Goal: Task Accomplishment & Management: Complete application form

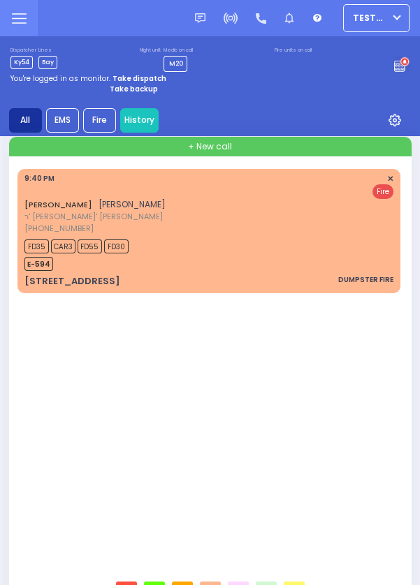
click at [137, 124] on link "History" at bounding box center [139, 120] width 38 height 24
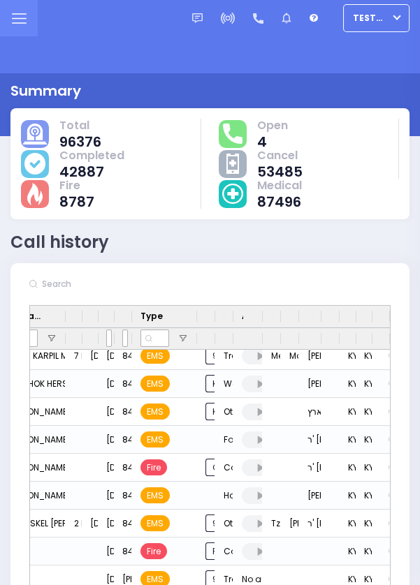
scroll to position [326, 0]
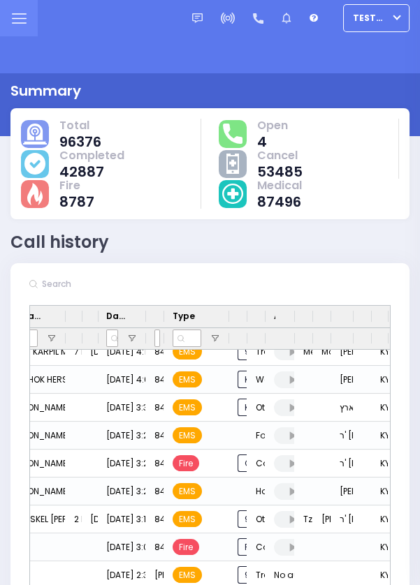
click at [164, 316] on div "Phone number" at bounding box center [155, 317] width 18 height 22
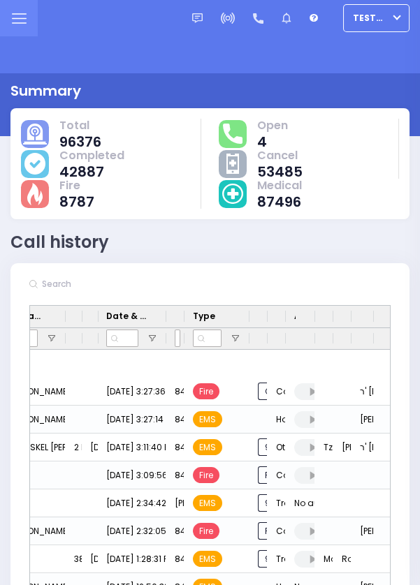
scroll to position [395, 0]
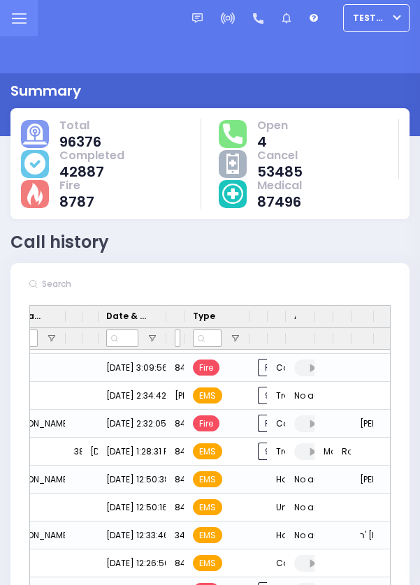
click at [19, 18] on icon at bounding box center [19, 18] width 14 height 0
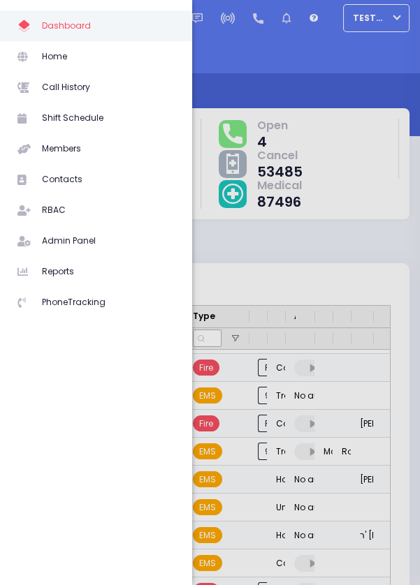
click at [56, 59] on span "Home" at bounding box center [108, 56] width 133 height 18
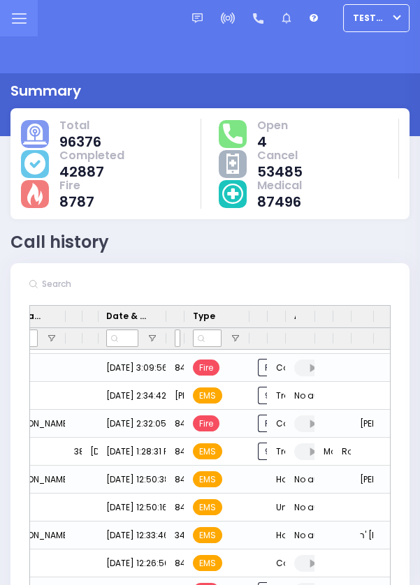
click at [15, 18] on icon at bounding box center [19, 18] width 14 height 0
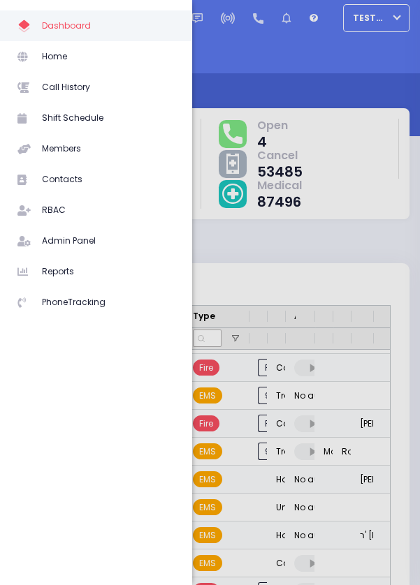
click at [50, 56] on span "Home" at bounding box center [108, 56] width 133 height 18
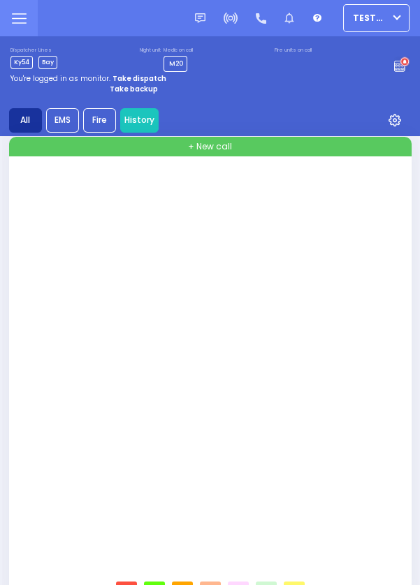
click at [135, 119] on link "History" at bounding box center [139, 120] width 38 height 24
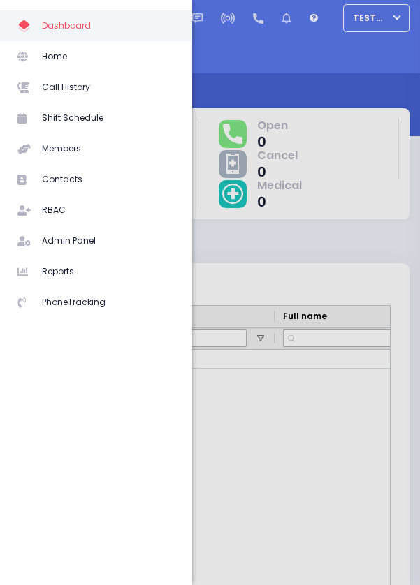
click at [50, 59] on span "Home" at bounding box center [108, 56] width 133 height 18
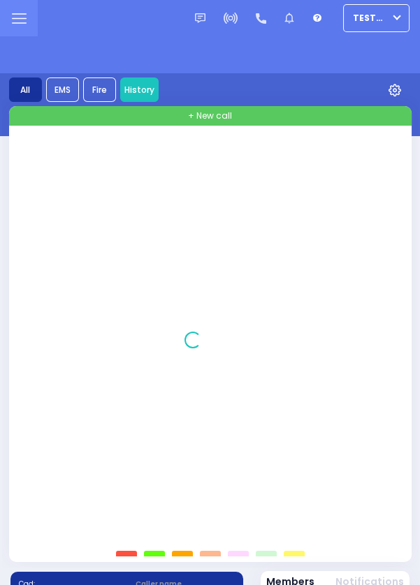
click at [140, 80] on link "History" at bounding box center [139, 89] width 38 height 24
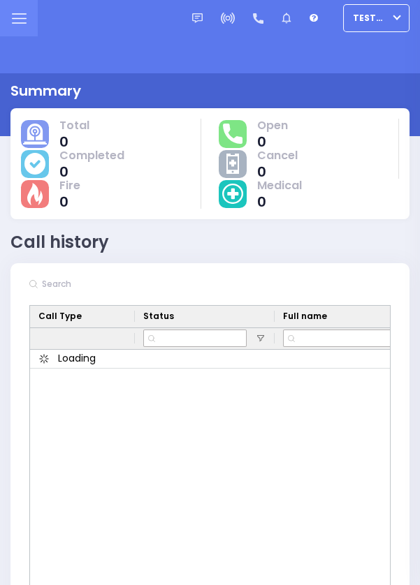
click at [381, 22] on span "TestUser1" at bounding box center [370, 18] width 36 height 13
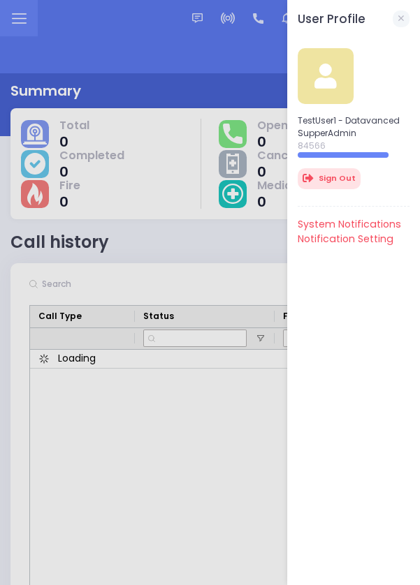
click at [16, 24] on div at bounding box center [210, 292] width 420 height 585
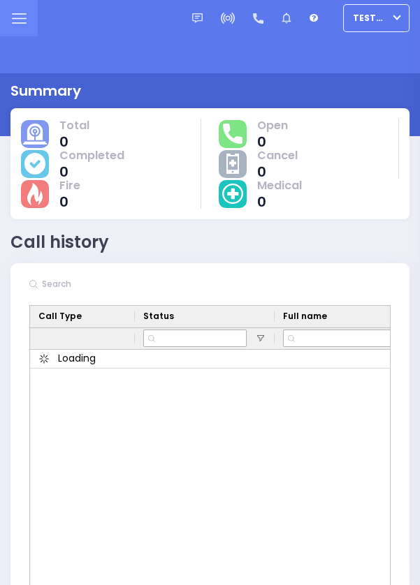
click at [22, 18] on icon at bounding box center [19, 18] width 14 height 0
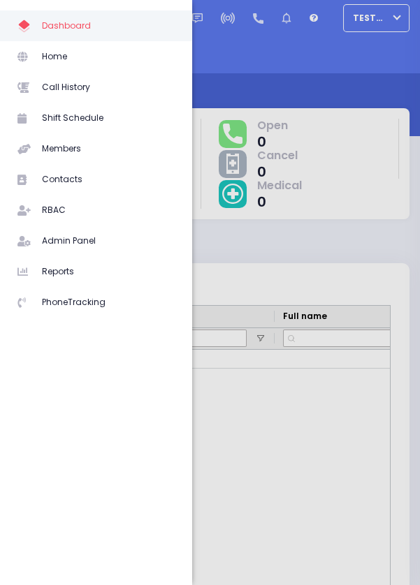
click at [47, 52] on span "Home" at bounding box center [108, 56] width 133 height 18
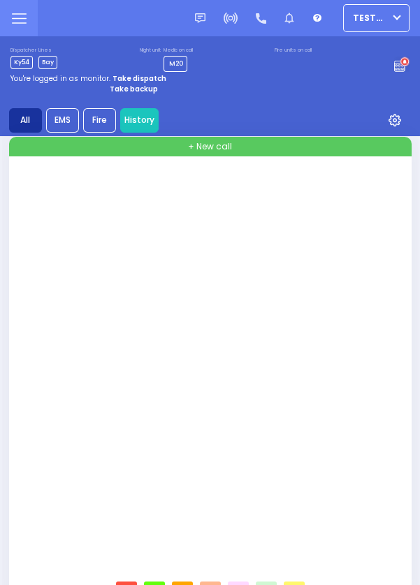
click at [376, 13] on span "TestUser1" at bounding box center [370, 18] width 36 height 13
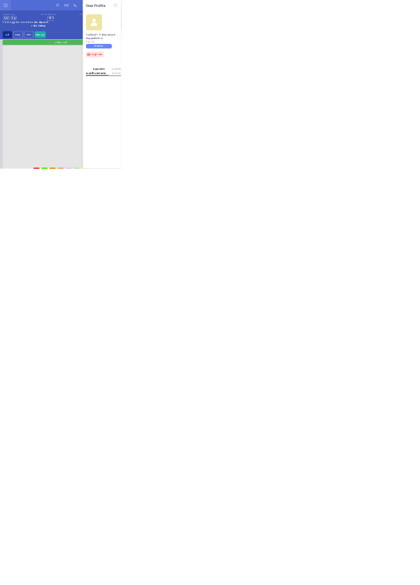
click at [419, 467] on div at bounding box center [210, 292] width 420 height 585
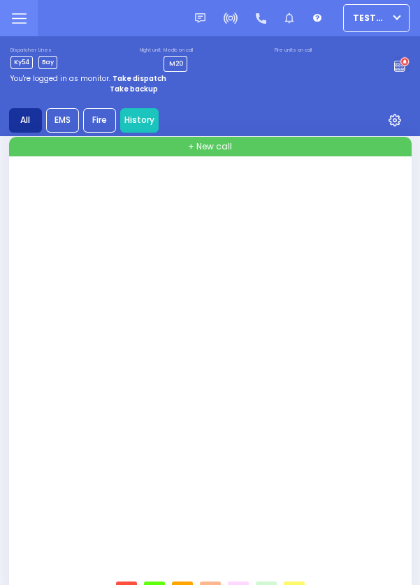
click at [403, 22] on button "TestUser1" at bounding box center [376, 18] width 66 height 28
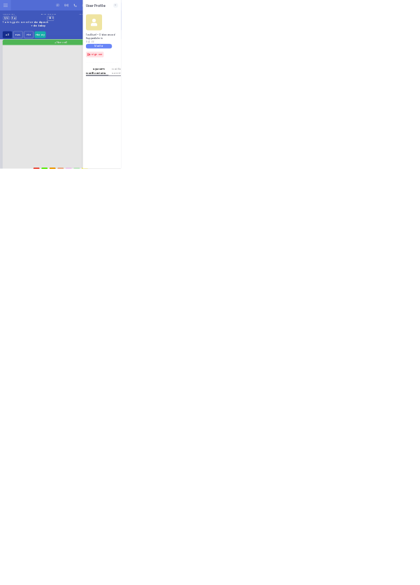
click at [221, 387] on div at bounding box center [210, 292] width 420 height 585
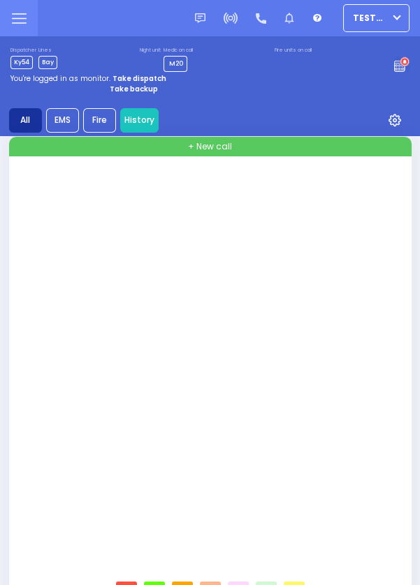
select select
radio input "true"
type input "ISRAEL"
type input "[PERSON_NAME]"
select select
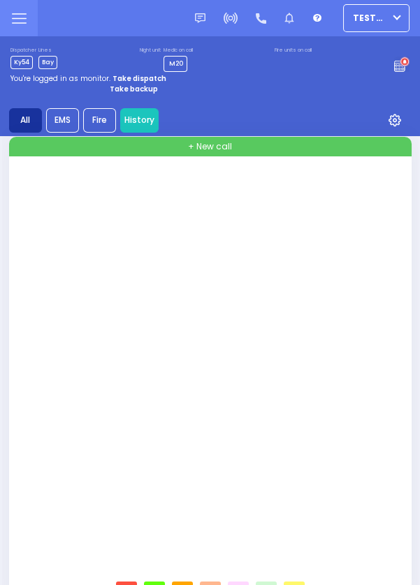
type input "22:43"
select select
radio input "true"
select select
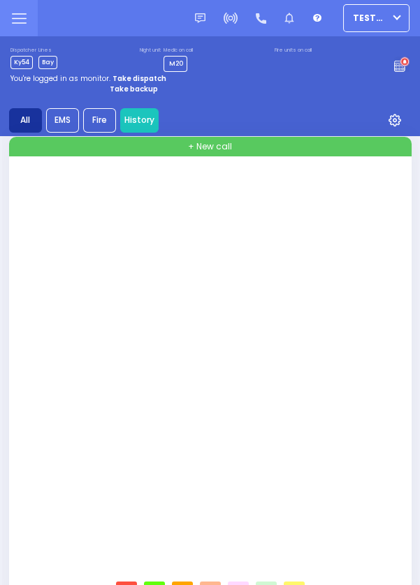
radio input "true"
select select
type input "[PERSON_NAME][GEOGRAPHIC_DATA]"
type input "BEER SHAVA ST"
type input "[STREET_ADDRESS]"
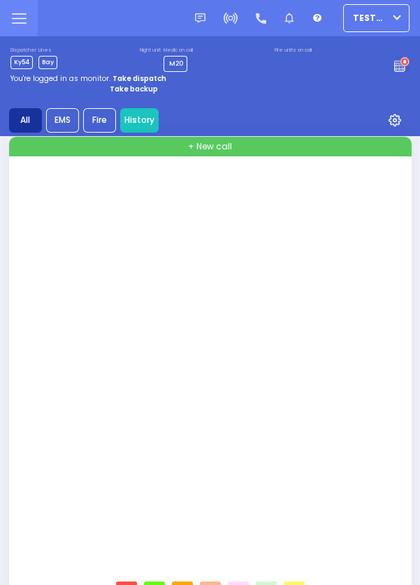
type input "403"
type input "[PERSON_NAME]"
type input "[US_STATE]"
type input "10950"
radio input "false"
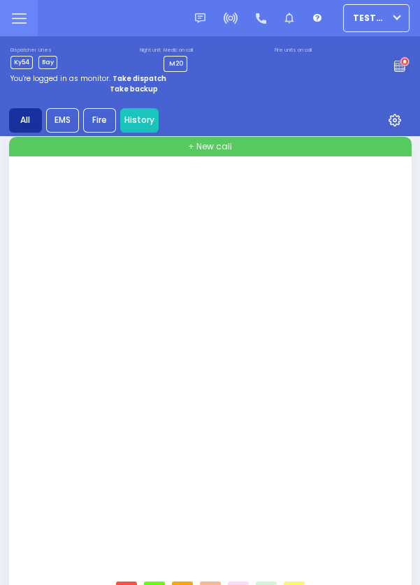
radio input "true"
select select
select select "All areas"
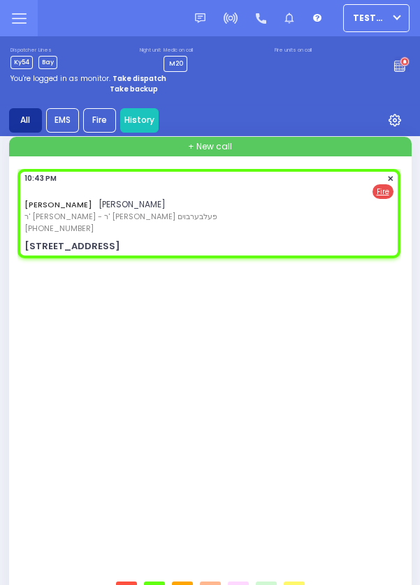
select select
type input "Smell Of Gas"
radio input "true"
select select
radio input "true"
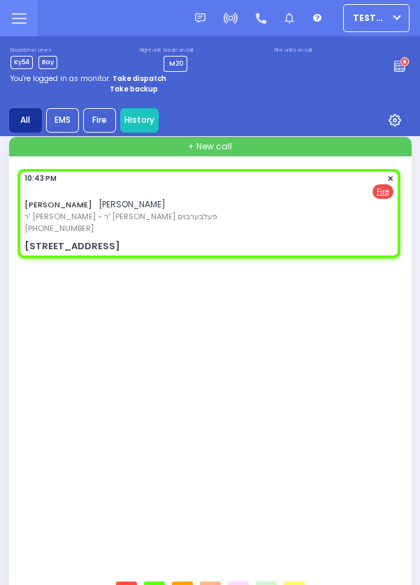
select select
radio input "true"
select select
type input "22:45"
radio input "true"
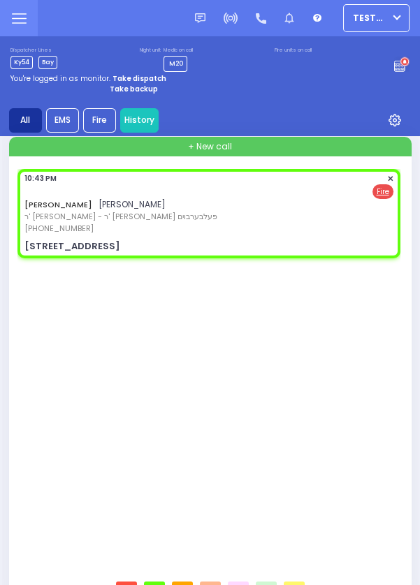
select select
radio input "true"
select select
select select "All areas"
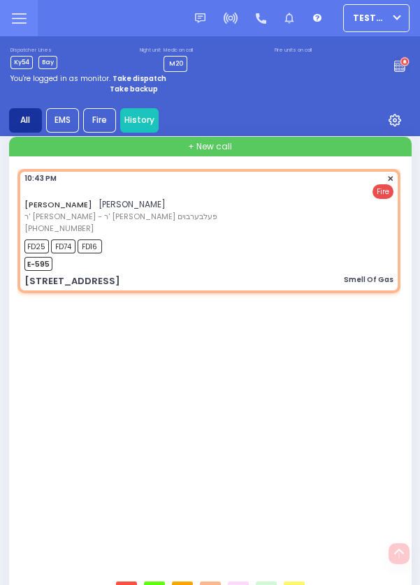
scroll to position [680, 0]
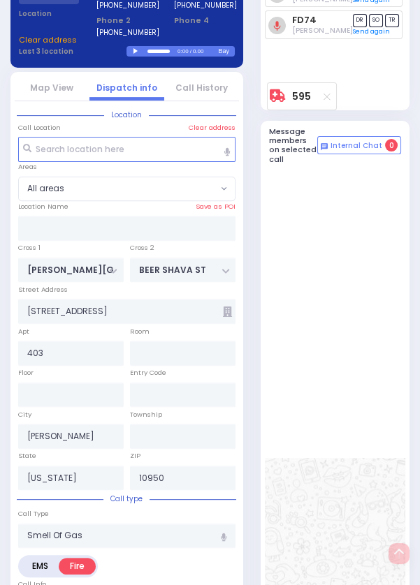
select select
radio input "true"
select select
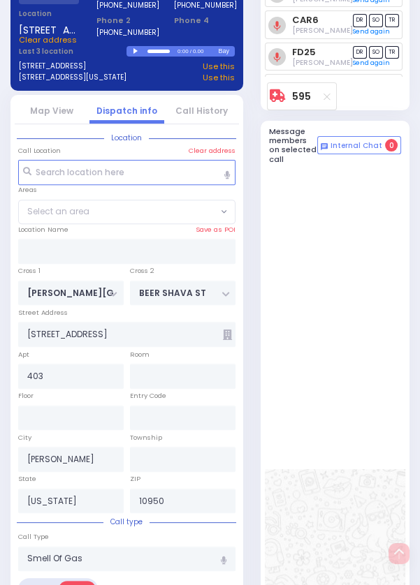
select select
radio input "true"
select select
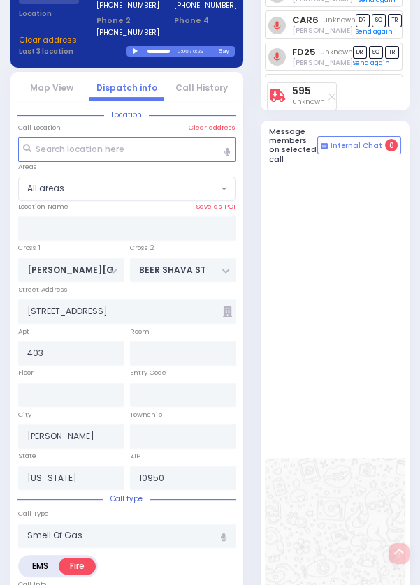
select select
radio input "true"
select select
type input "22:45"
select select
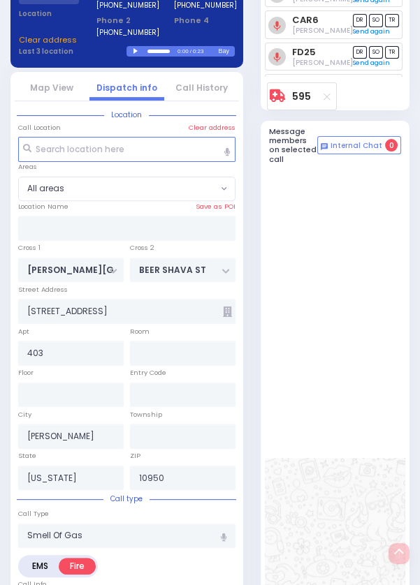
radio input "true"
select select
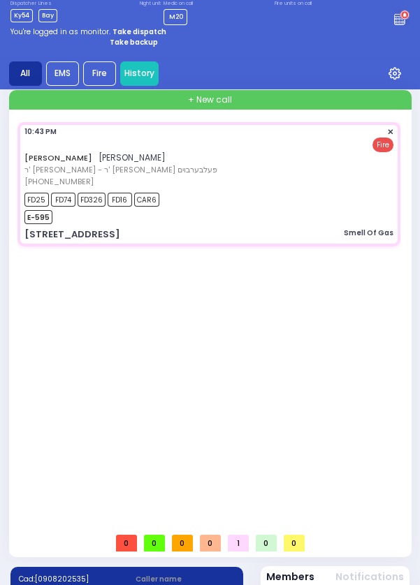
scroll to position [0, 0]
